Goal: Find specific page/section: Find specific page/section

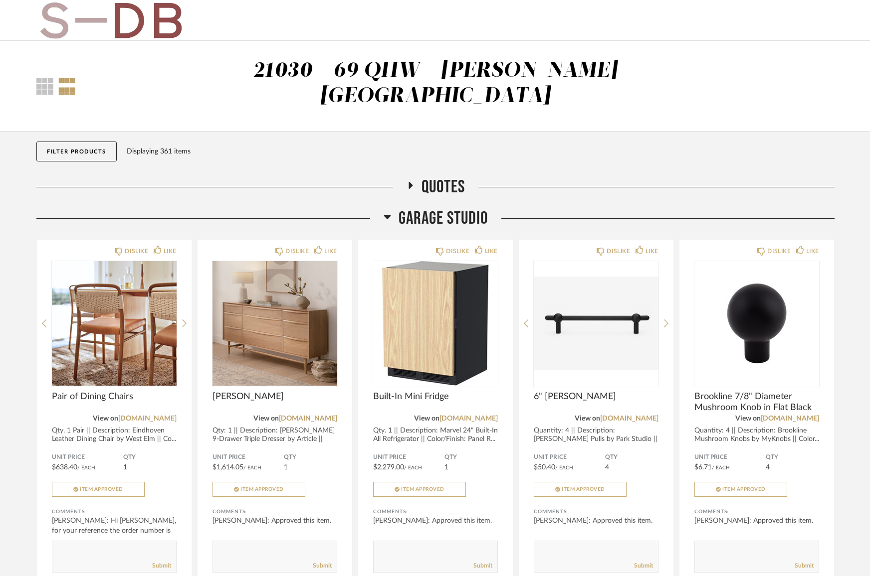
click at [108, 142] on button "Filter Products" at bounding box center [76, 152] width 80 height 20
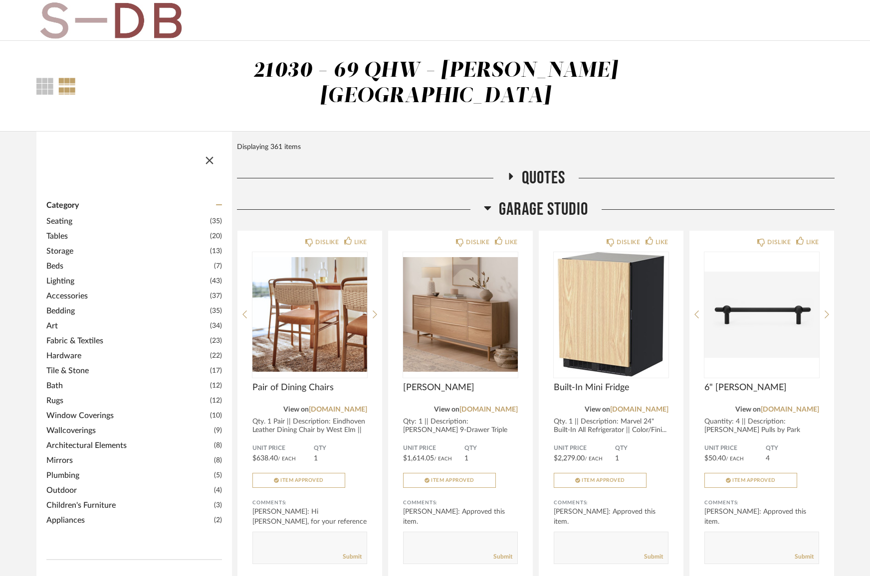
click at [62, 275] on span "Lighting" at bounding box center [126, 281] width 161 height 12
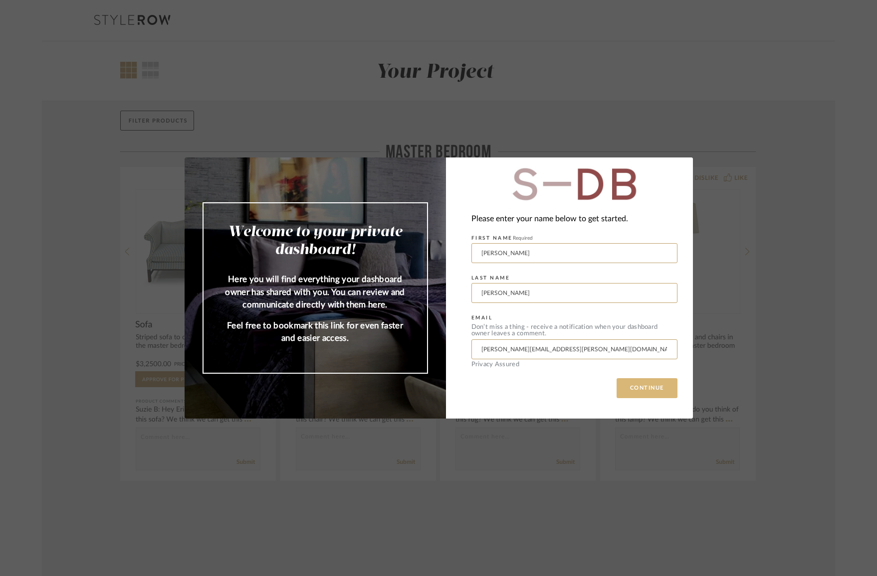
click at [637, 388] on button "CONTINUE" at bounding box center [646, 388] width 61 height 20
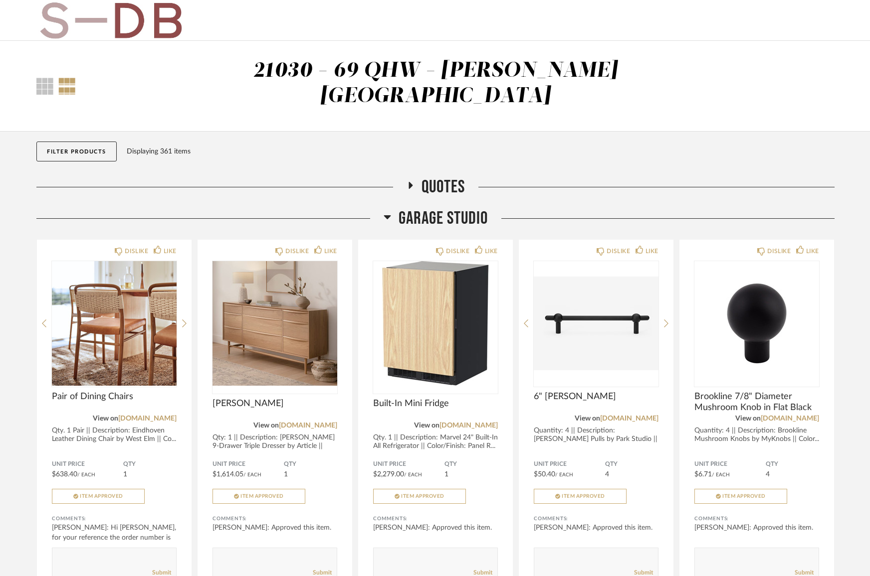
click at [84, 142] on button "Filter Products" at bounding box center [76, 152] width 80 height 20
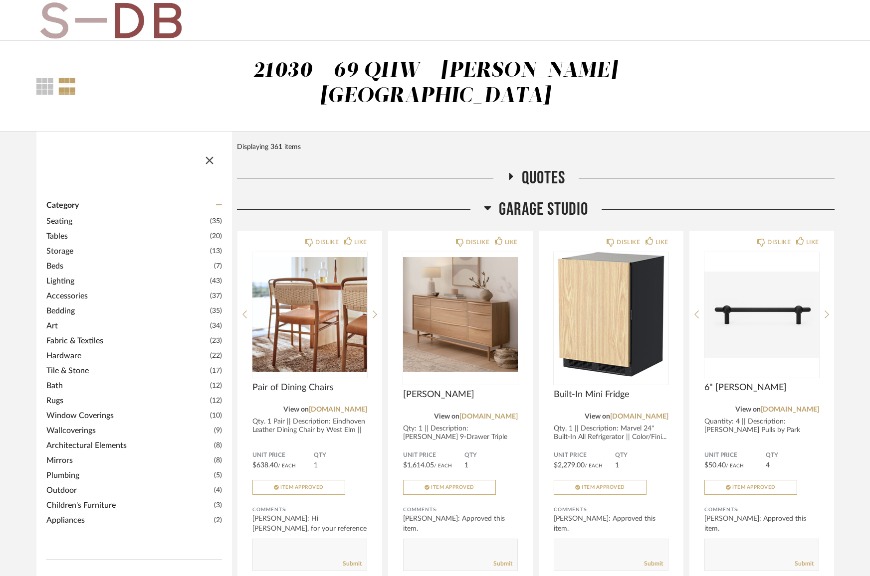
click at [70, 275] on span "Lighting" at bounding box center [126, 281] width 161 height 12
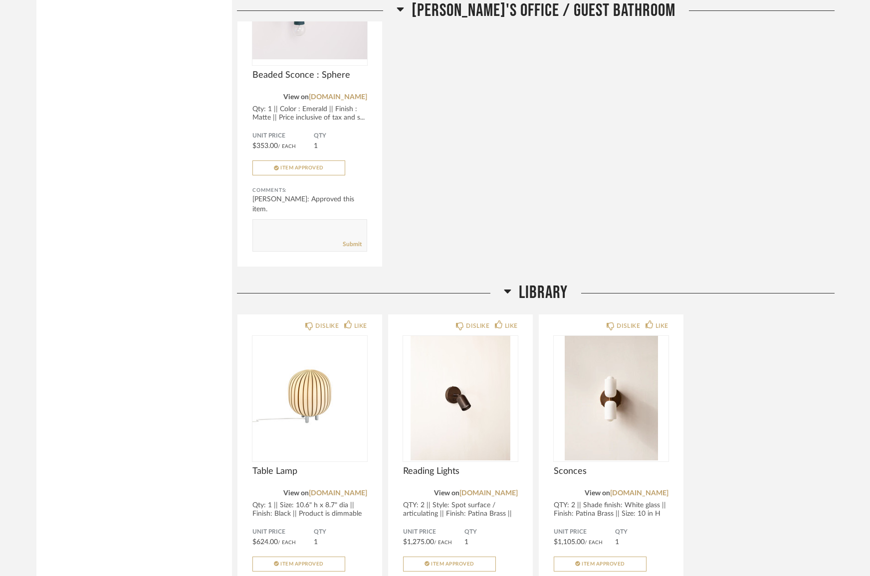
scroll to position [4107, 0]
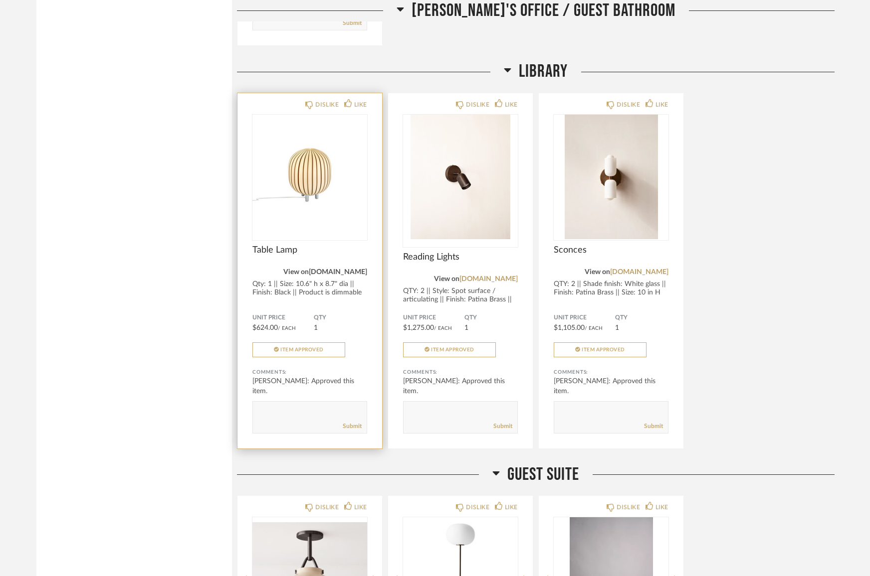
click at [339, 269] on link "aplusrstore.com" at bounding box center [338, 272] width 58 height 7
click at [315, 190] on img "0" at bounding box center [309, 177] width 115 height 125
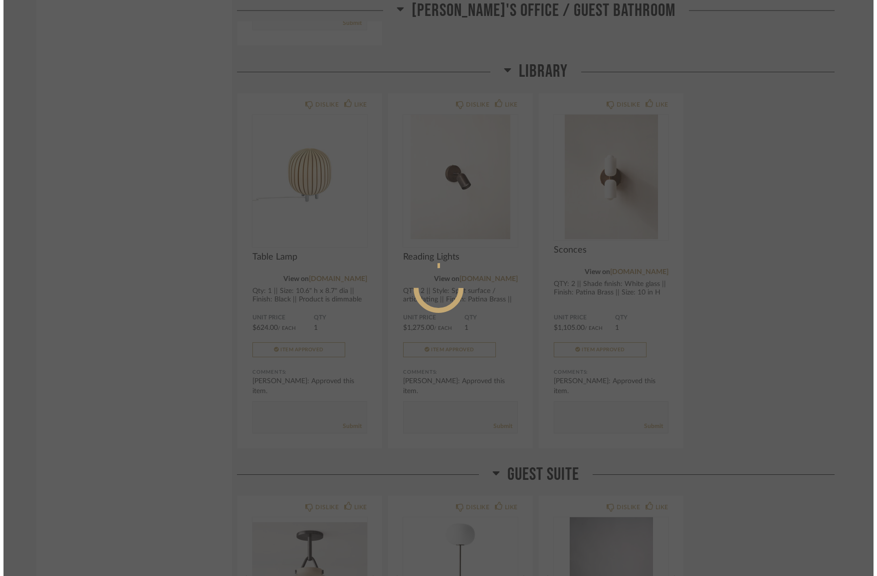
scroll to position [0, 0]
